Goal: Task Accomplishment & Management: Use online tool/utility

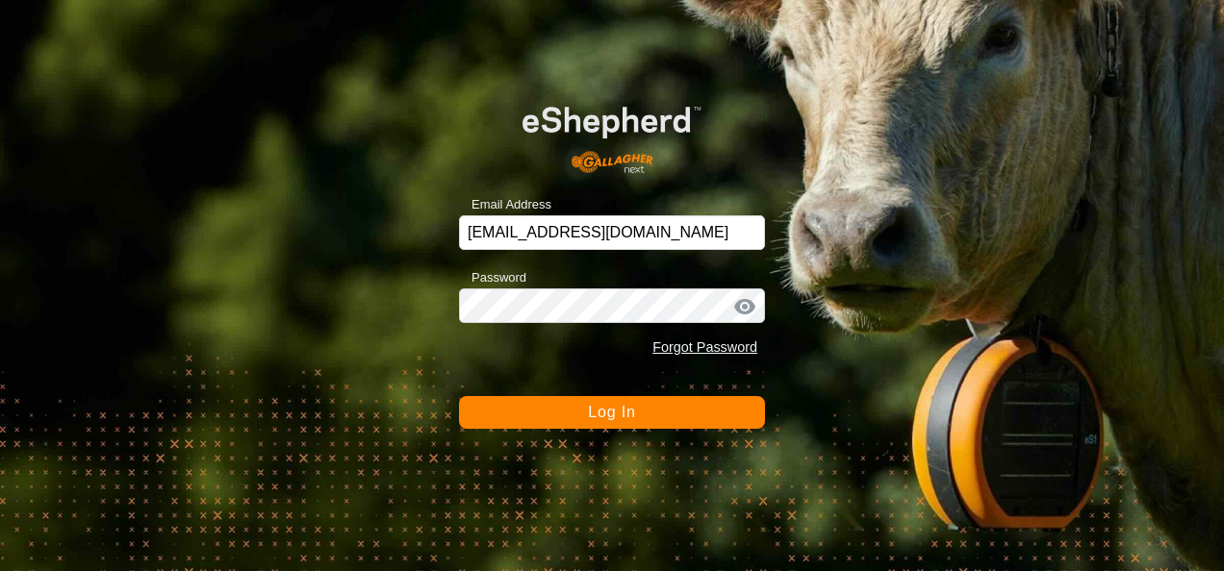
click at [591, 390] on form "Email Address [EMAIL_ADDRESS][DOMAIN_NAME] Password Forgot Password Log In" at bounding box center [612, 255] width 306 height 348
click at [596, 404] on span "Log In" at bounding box center [611, 412] width 47 height 16
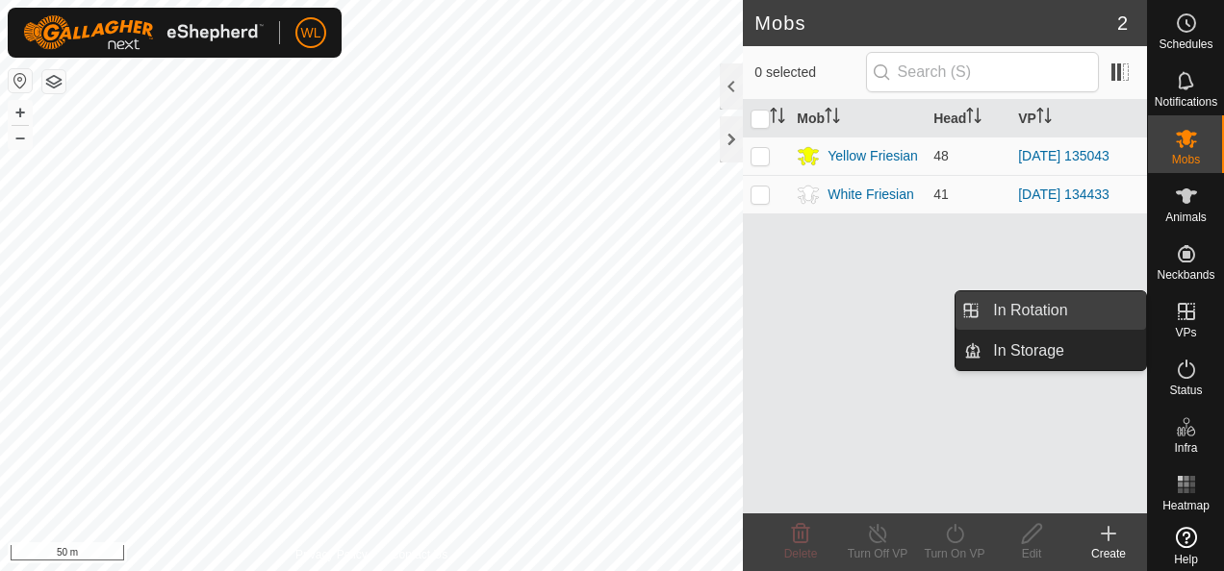
drag, startPoint x: 1069, startPoint y: 301, endPoint x: 1068, endPoint y: 322, distance: 21.2
click at [1069, 302] on link "In Rotation" at bounding box center [1063, 310] width 165 height 38
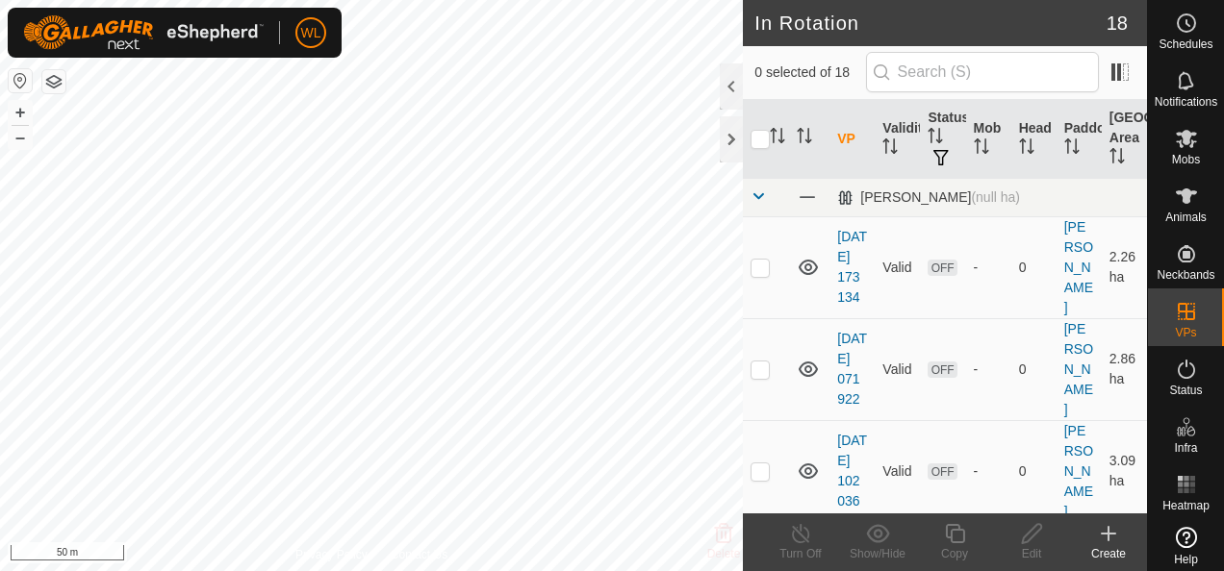
click at [1114, 546] on div "Create" at bounding box center [1108, 553] width 77 height 17
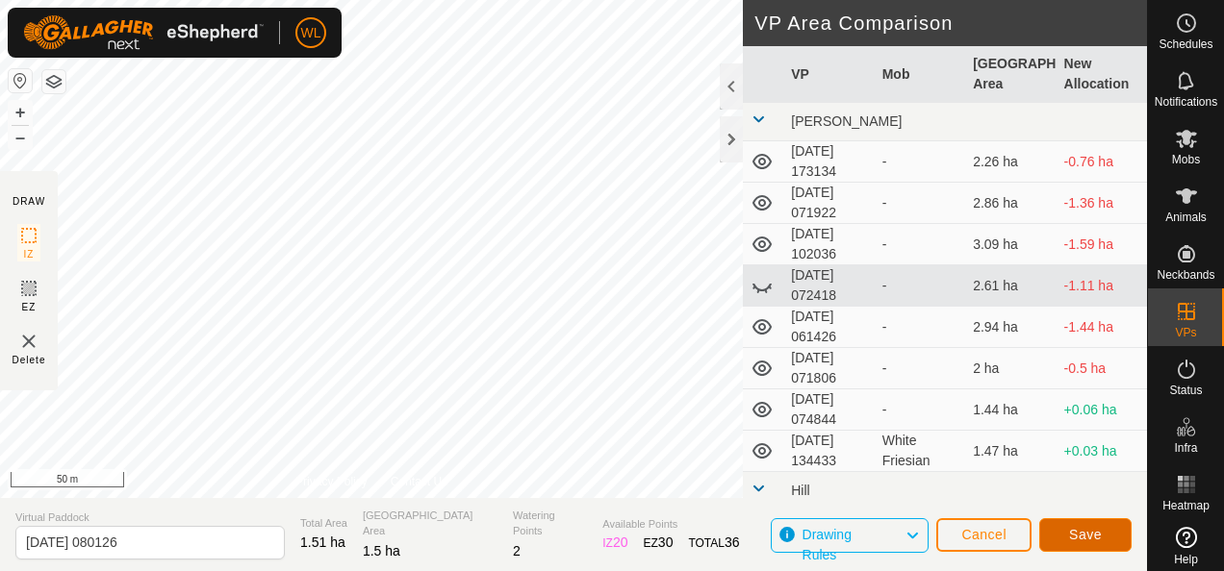
click at [1071, 539] on span "Save" at bounding box center [1085, 534] width 33 height 15
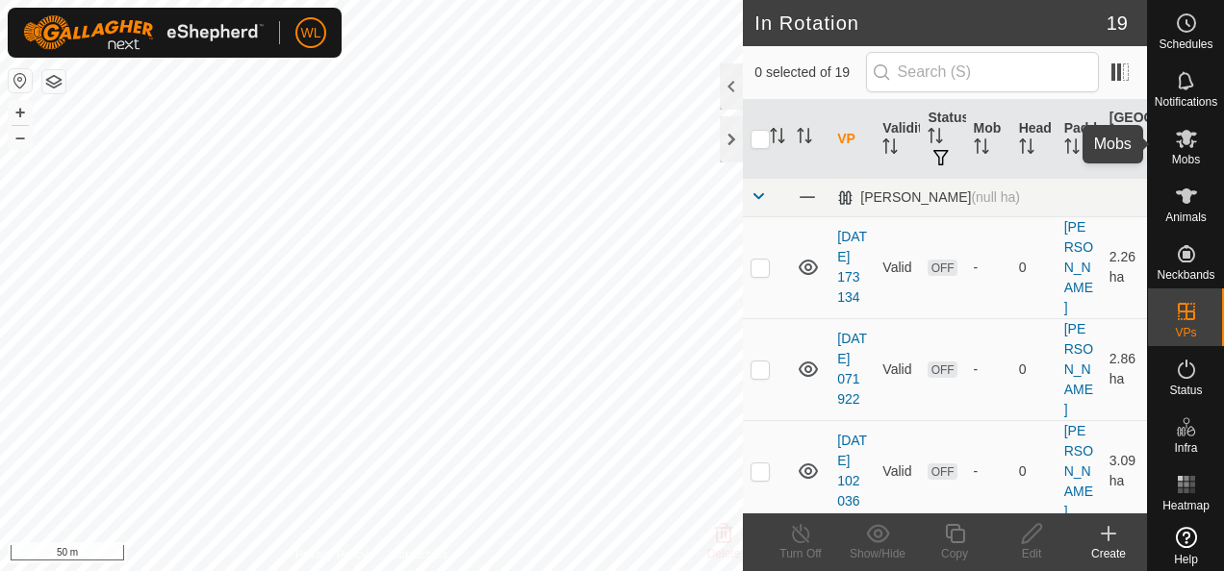
click at [1176, 140] on icon at bounding box center [1186, 139] width 21 height 18
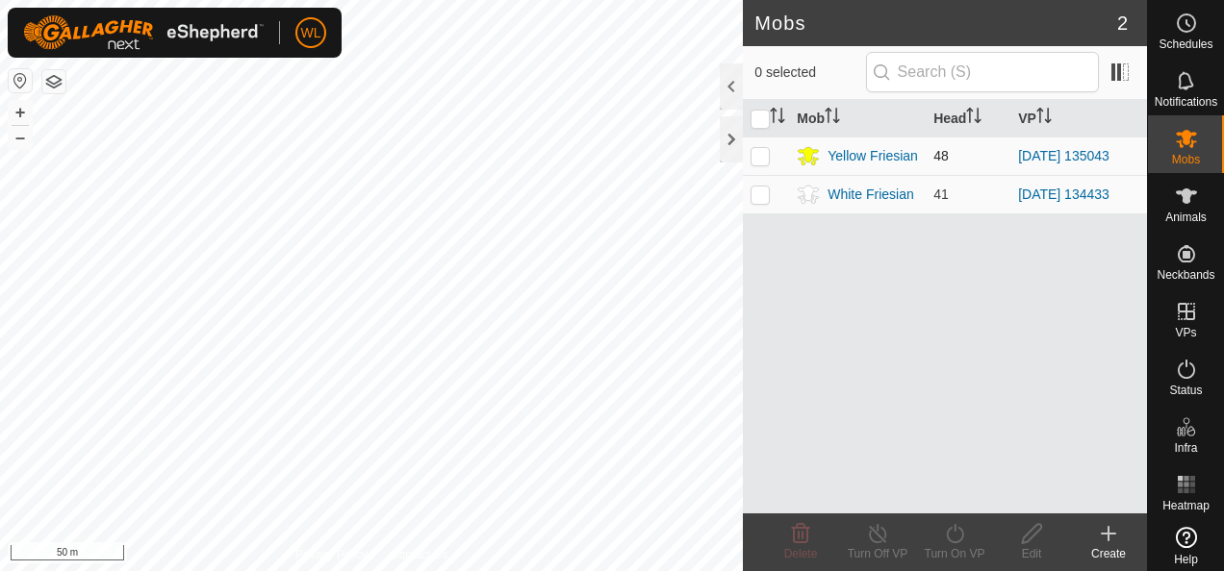
click at [759, 159] on p-checkbox at bounding box center [759, 155] width 19 height 15
click at [959, 540] on icon at bounding box center [954, 533] width 17 height 19
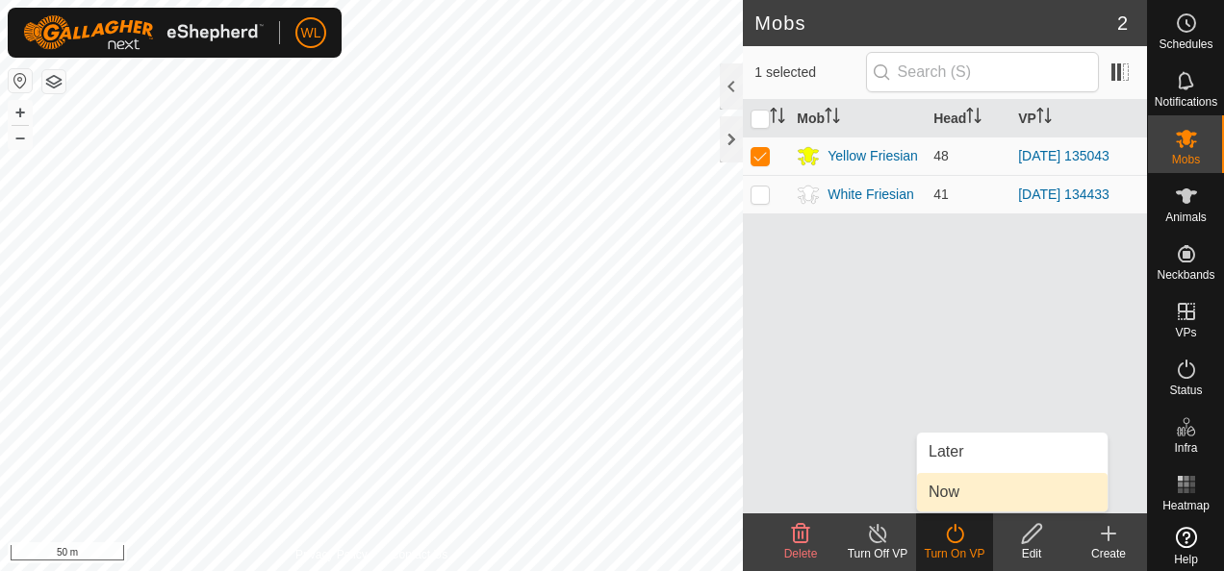
click at [969, 494] on link "Now" at bounding box center [1012, 492] width 190 height 38
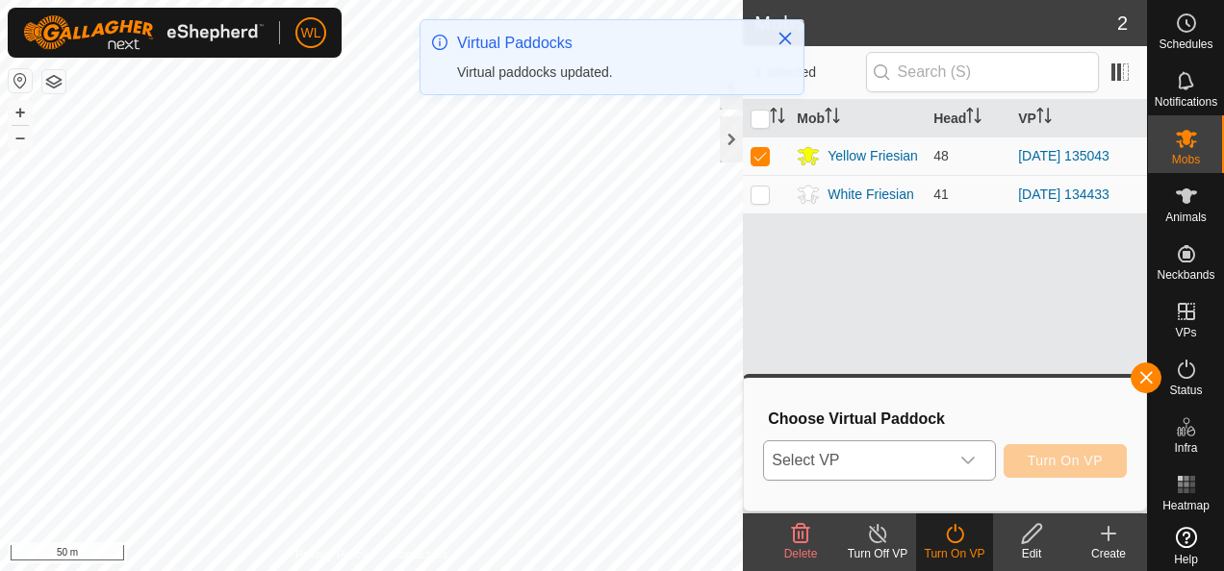
click at [899, 471] on span "Select VP" at bounding box center [856, 461] width 184 height 38
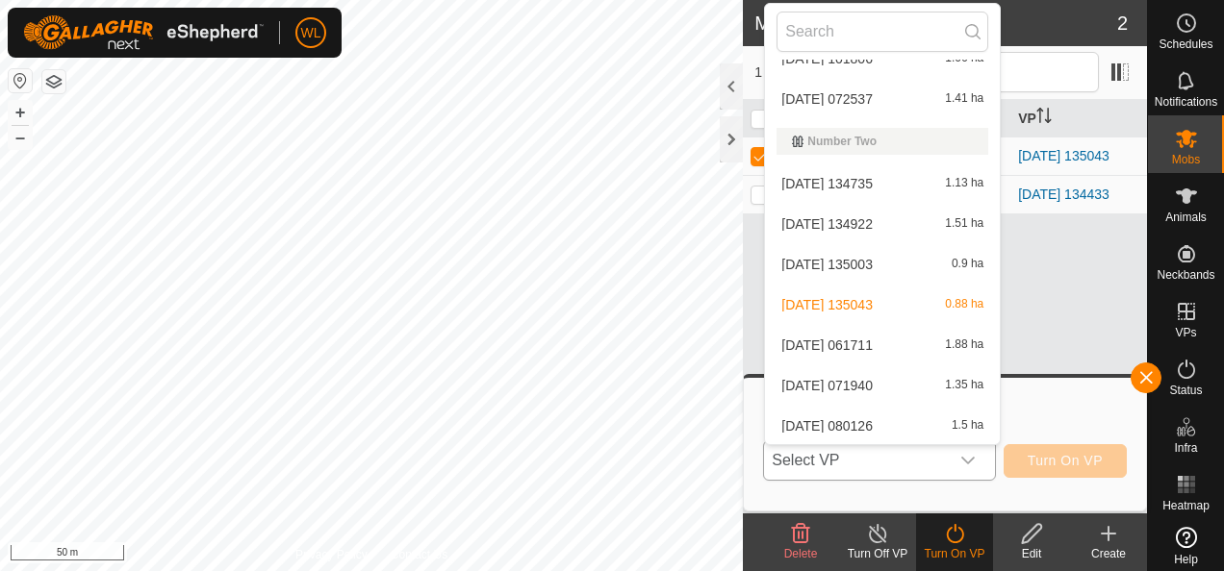
scroll to position [514, 0]
click at [874, 418] on li "[DATE] 080126 1.5 ha" at bounding box center [882, 425] width 235 height 38
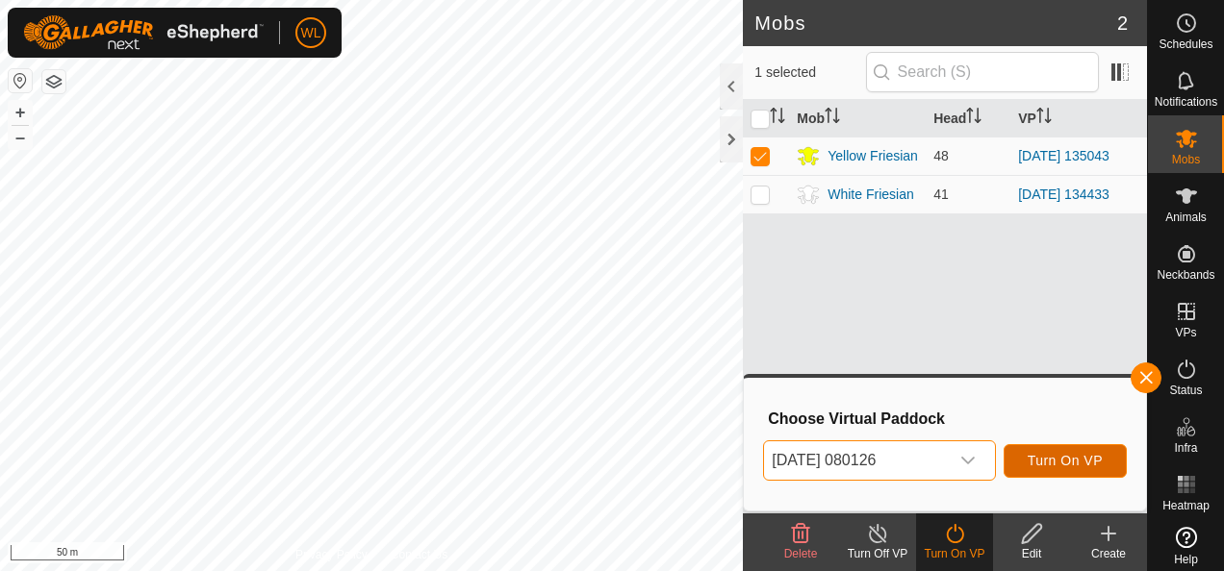
click at [1062, 464] on span "Turn On VP" at bounding box center [1064, 460] width 75 height 15
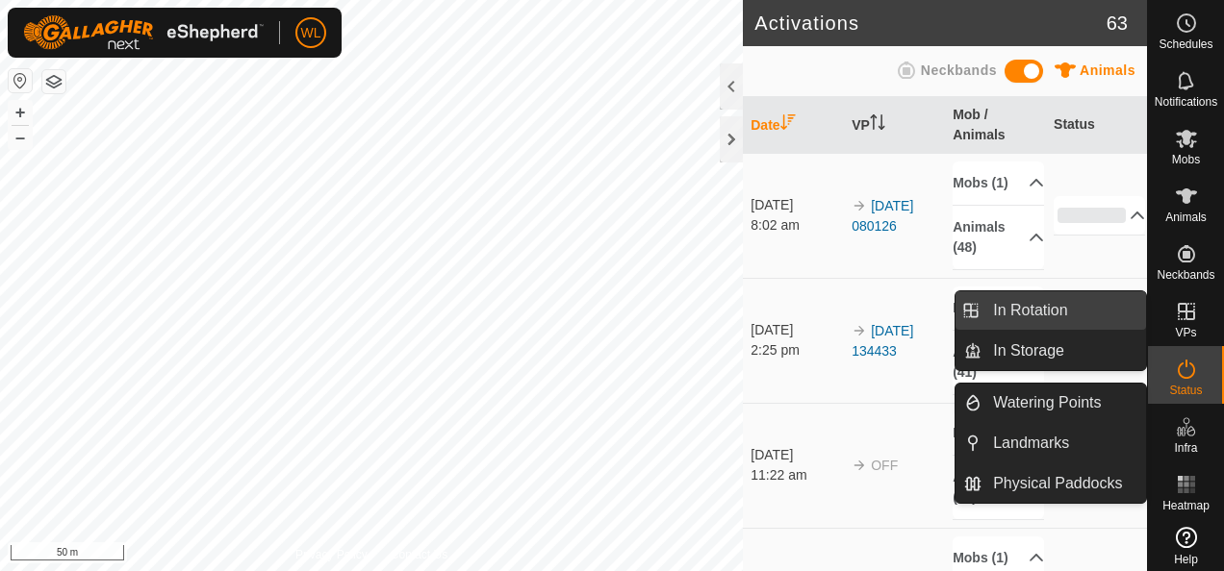
drag, startPoint x: 1082, startPoint y: 299, endPoint x: 1081, endPoint y: 326, distance: 27.0
click at [1081, 299] on link "In Rotation" at bounding box center [1063, 310] width 165 height 38
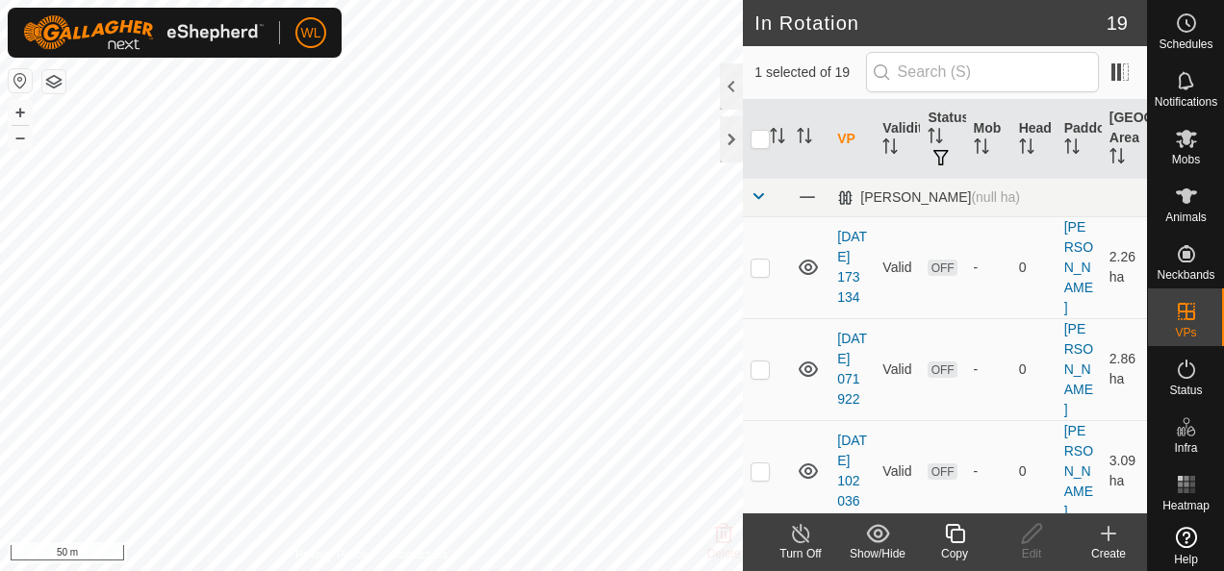
click at [1106, 531] on icon at bounding box center [1108, 533] width 23 height 23
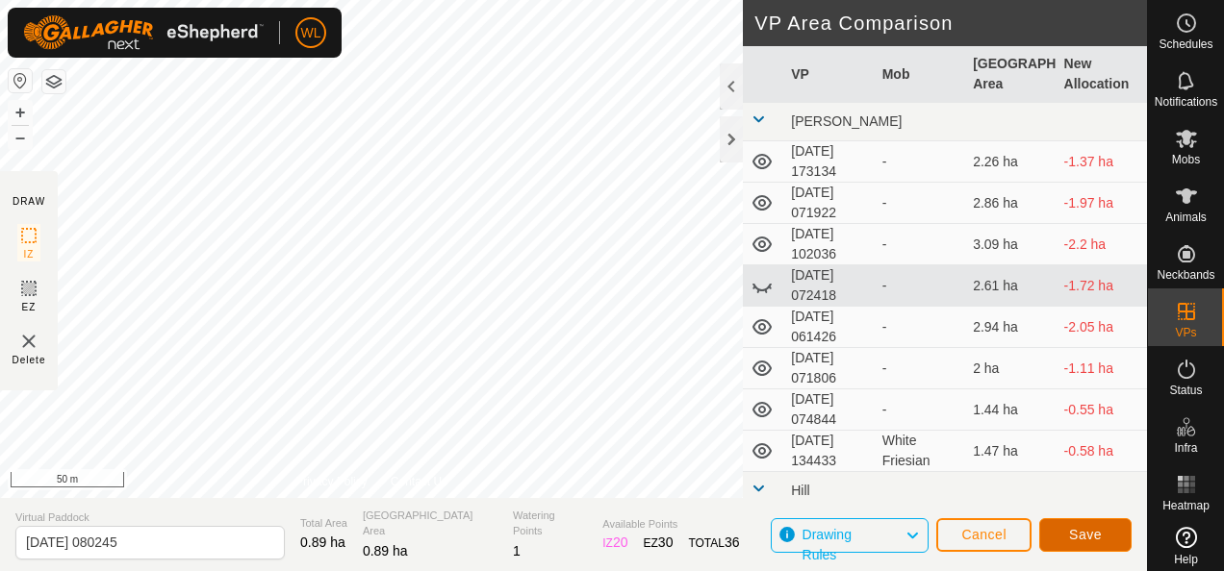
click at [1079, 533] on span "Save" at bounding box center [1085, 534] width 33 height 15
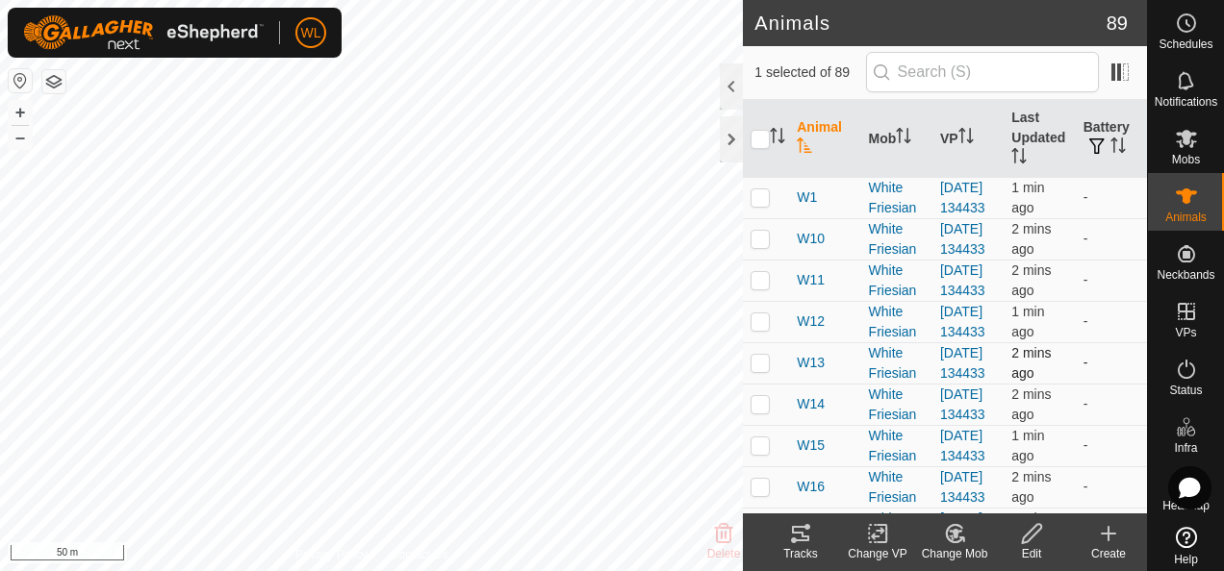
scroll to position [289, 0]
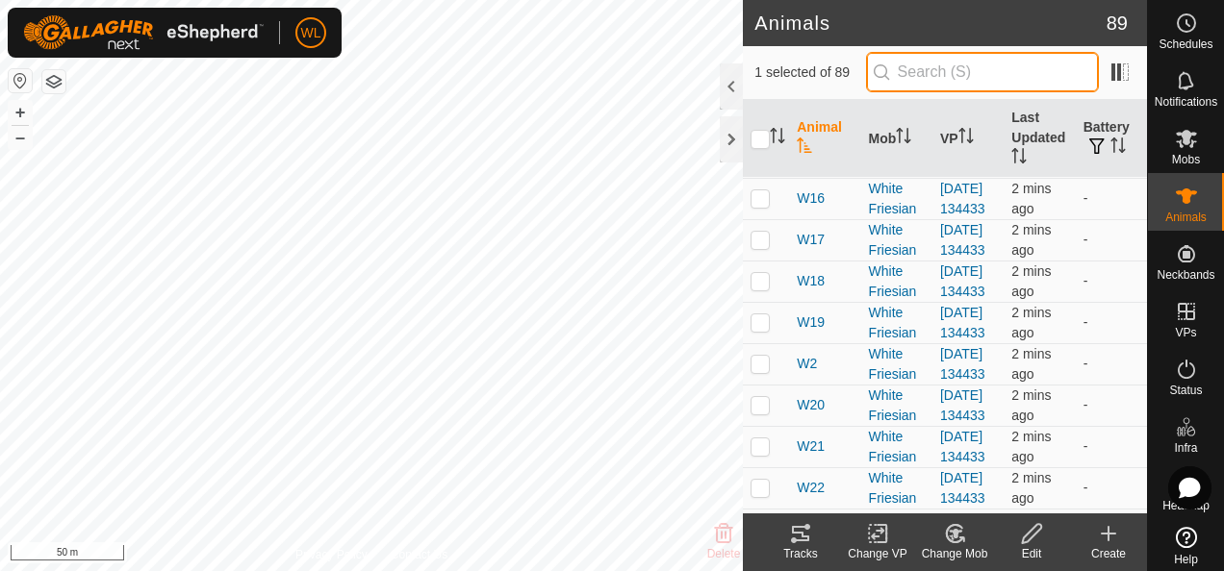
click at [973, 70] on input "text" at bounding box center [982, 72] width 233 height 40
type input "y46"
checkbox input "true"
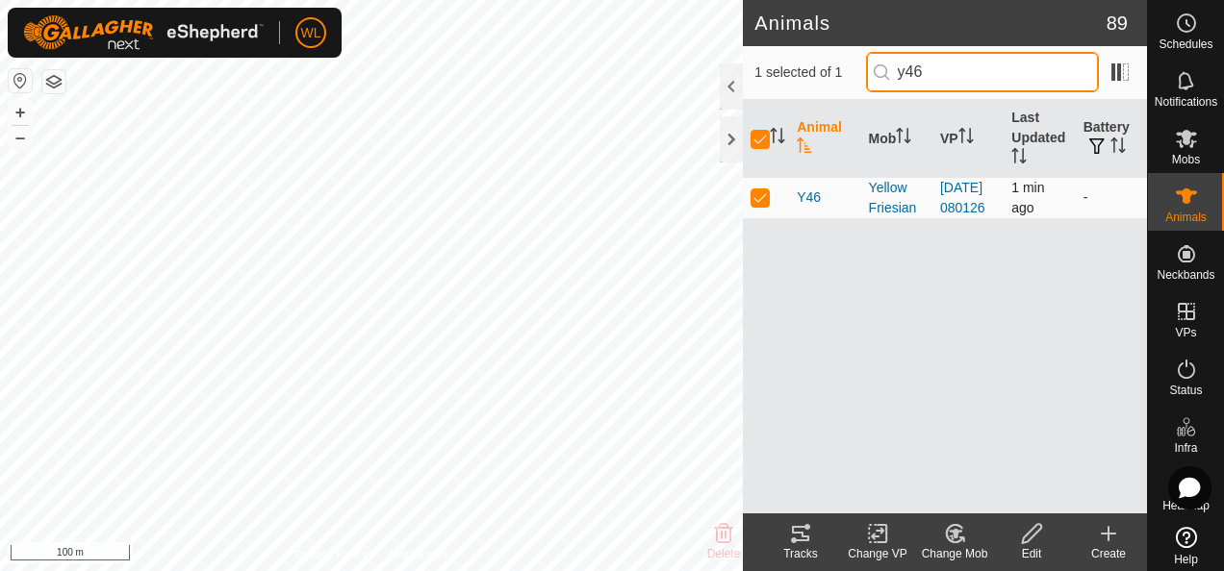
type input "y46"
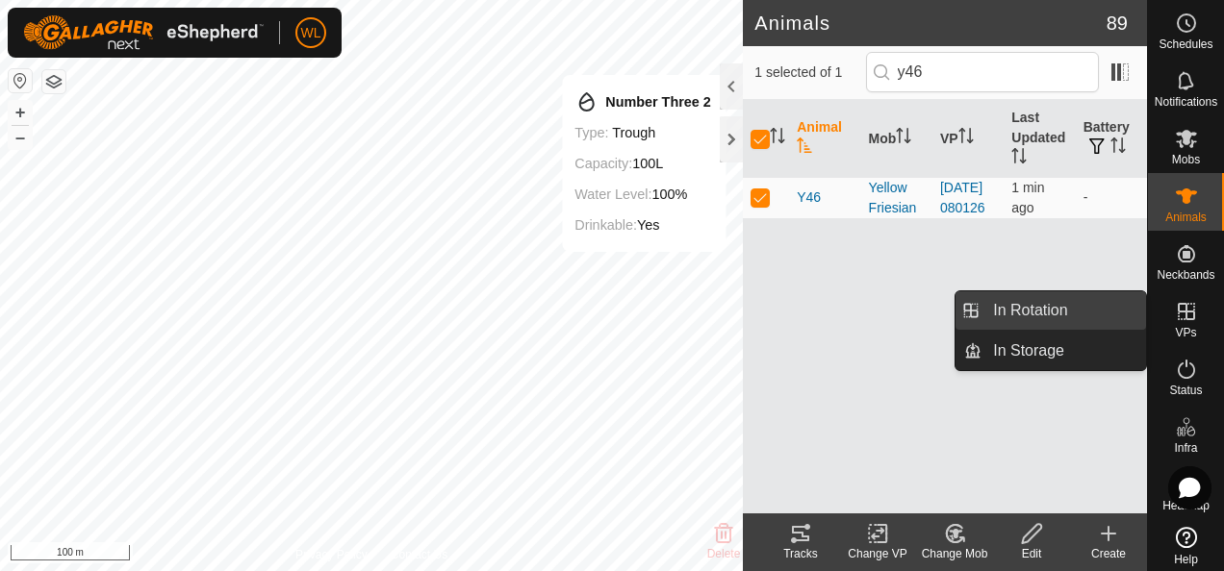
click at [1114, 310] on link "In Rotation" at bounding box center [1063, 310] width 165 height 38
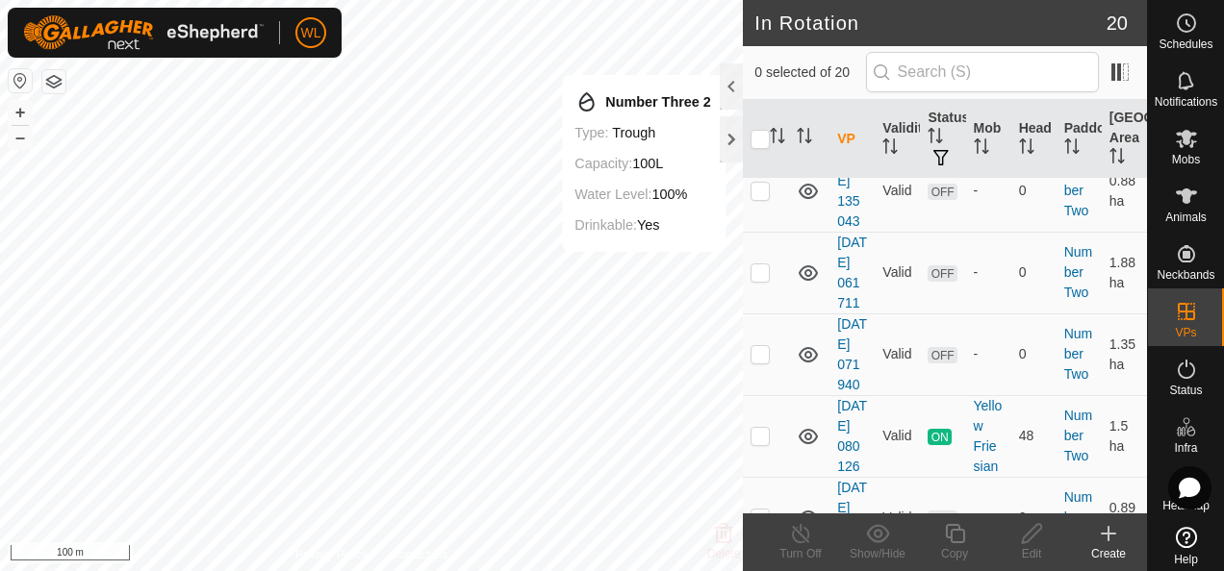
scroll to position [1732, 0]
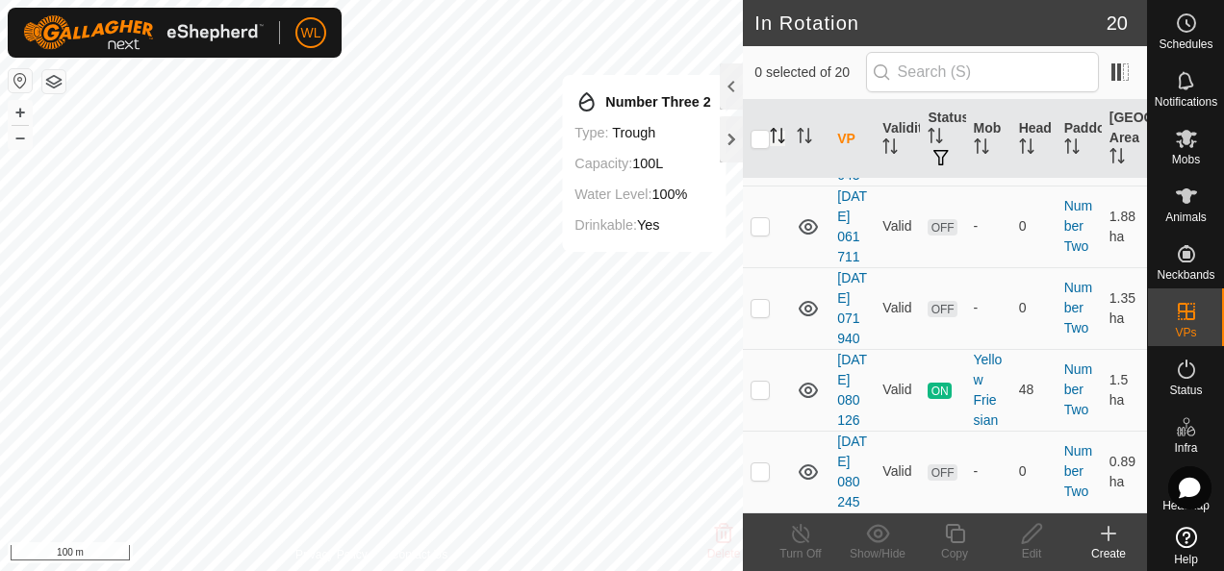
click at [773, 140] on icon "Activate to sort" at bounding box center [777, 135] width 15 height 15
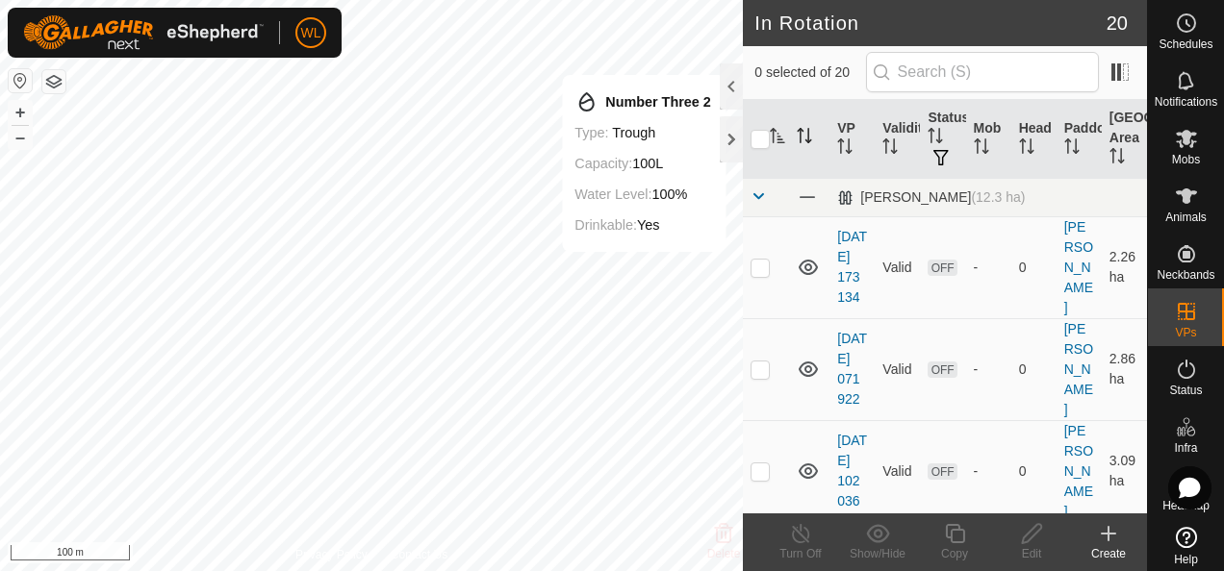
click at [800, 137] on icon "Activate to sort" at bounding box center [800, 135] width 2 height 15
click at [783, 137] on icon "Activate to sort" at bounding box center [777, 135] width 15 height 15
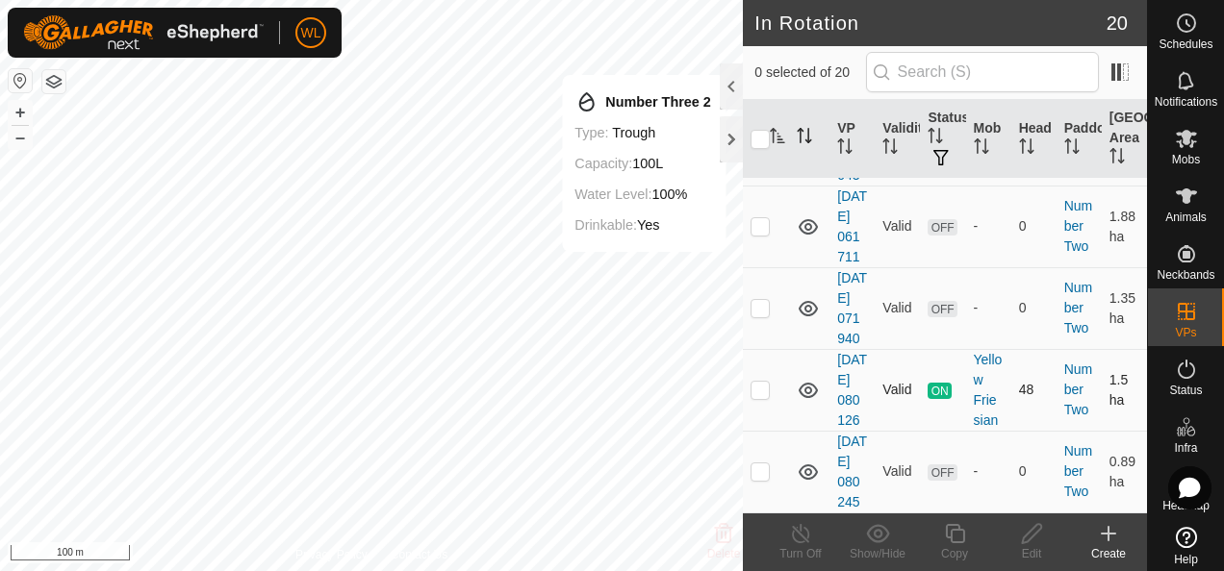
scroll to position [2215, 0]
click at [756, 464] on p-checkbox at bounding box center [759, 471] width 19 height 15
checkbox input "true"
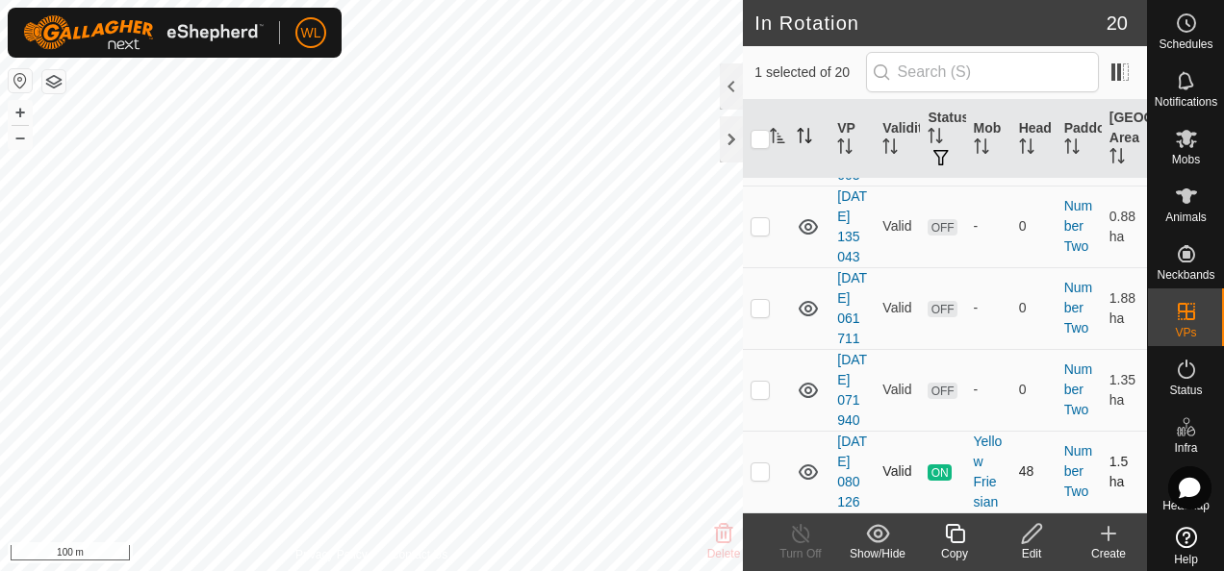
drag, startPoint x: 761, startPoint y: 452, endPoint x: 779, endPoint y: 406, distance: 49.7
click at [761, 464] on p-checkbox at bounding box center [759, 471] width 19 height 15
checkbox input "true"
click at [763, 382] on p-checkbox at bounding box center [759, 389] width 19 height 15
checkbox input "true"
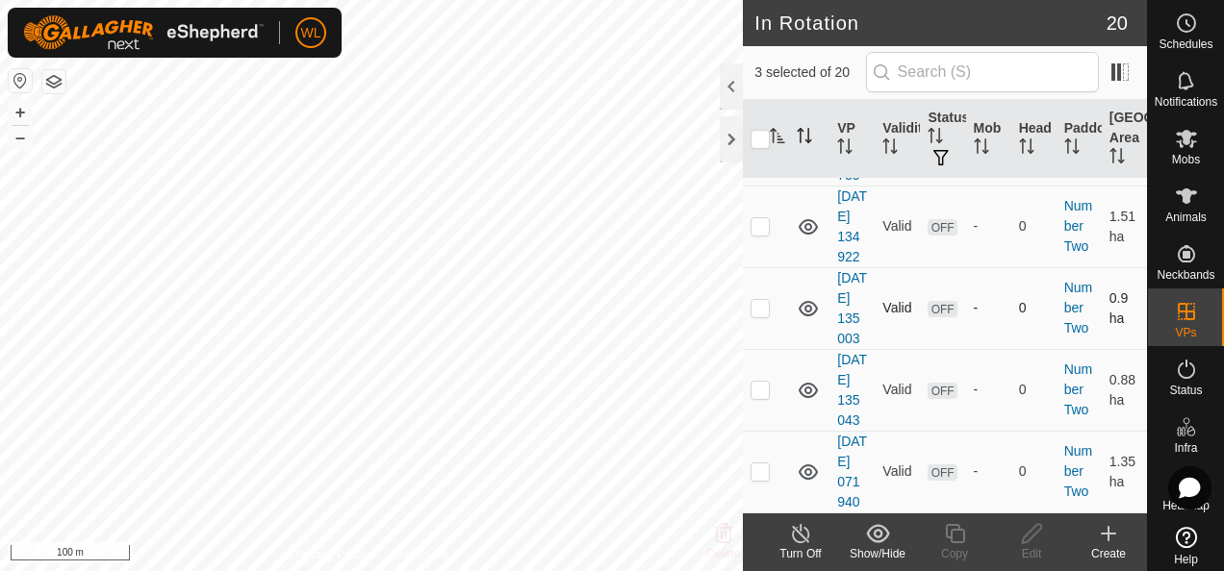
click at [765, 300] on p-checkbox at bounding box center [759, 307] width 19 height 15
checkbox input "true"
